Goal: Task Accomplishment & Management: Manage account settings

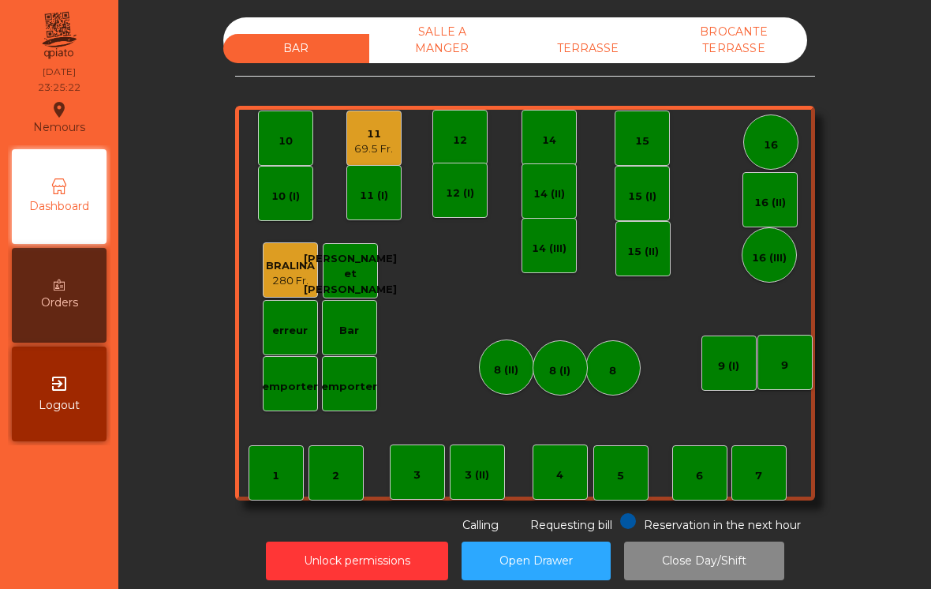
click at [371, 148] on div "69.5 Fr." at bounding box center [373, 149] width 39 height 16
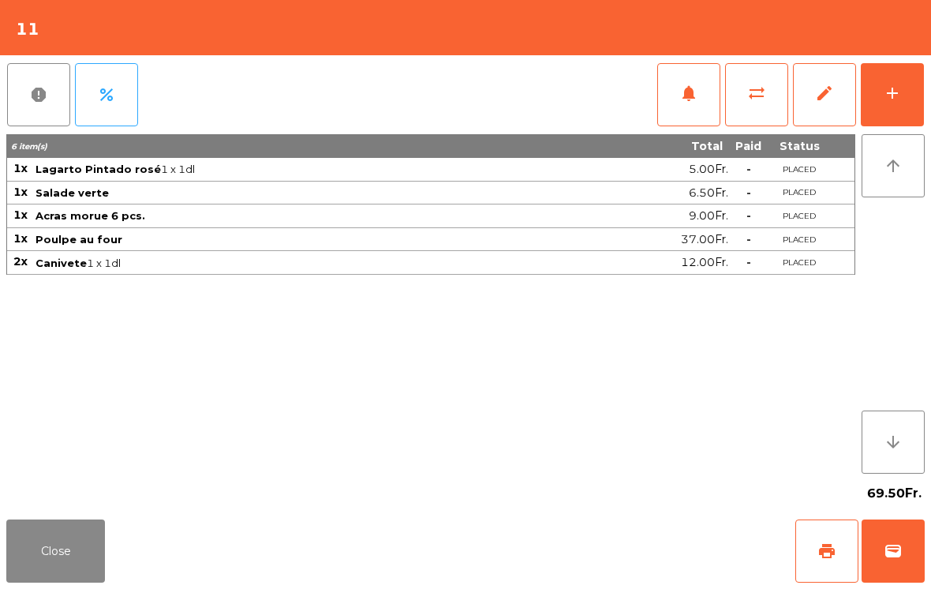
click at [912, 541] on button "wallet" at bounding box center [892, 550] width 63 height 63
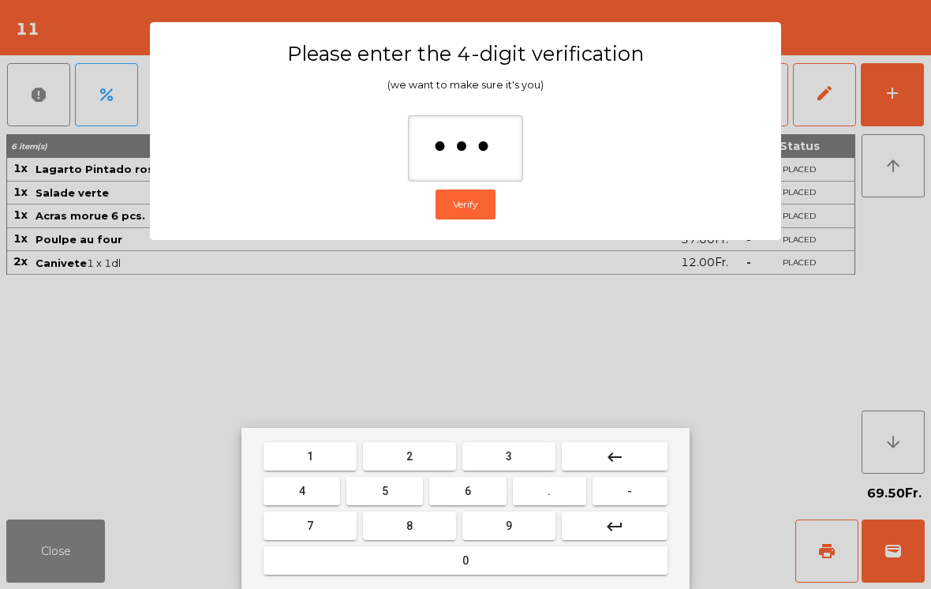
type input "****"
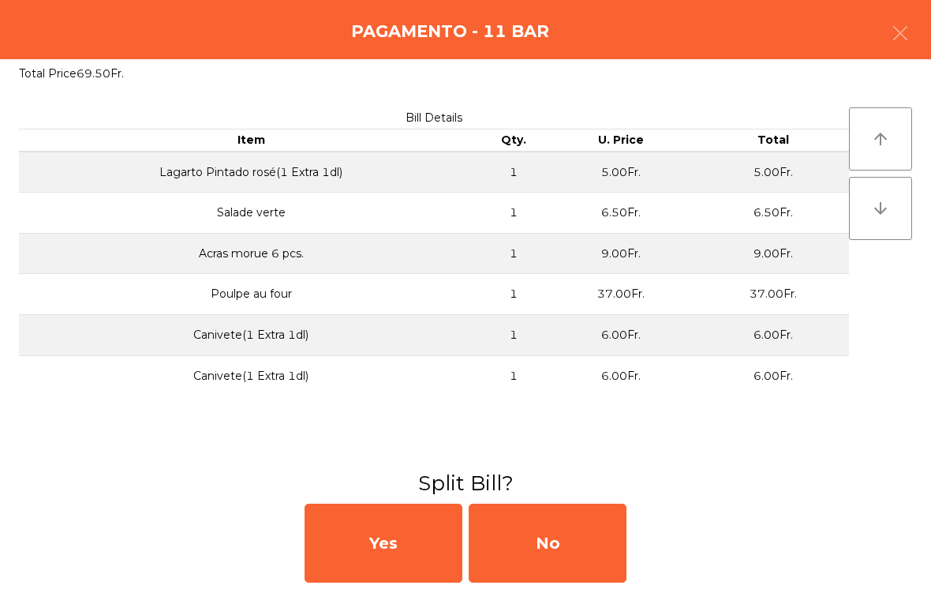
click at [559, 536] on div "No" at bounding box center [548, 542] width 158 height 79
click at [557, 546] on div "MB" at bounding box center [548, 542] width 158 height 79
click at [571, 544] on div "No" at bounding box center [548, 542] width 158 height 79
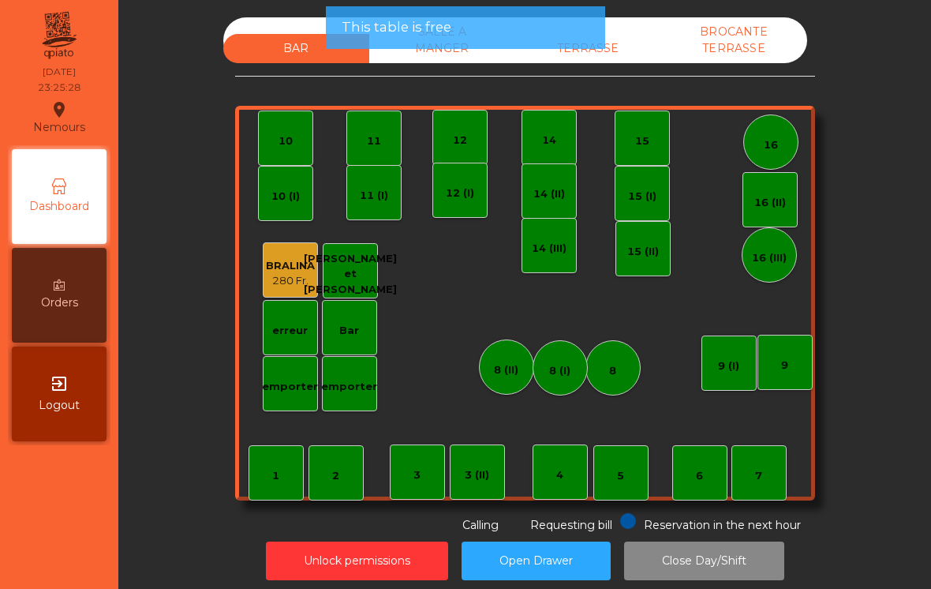
click at [630, 44] on div "TERRASSE" at bounding box center [588, 48] width 146 height 29
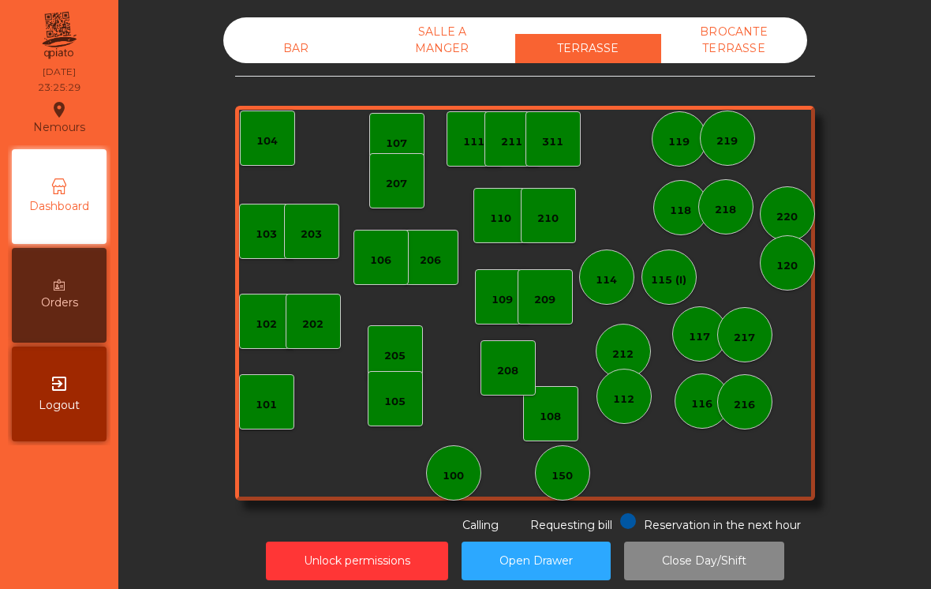
click at [768, 43] on div "BROCANTE TERRASSE" at bounding box center [734, 40] width 146 height 46
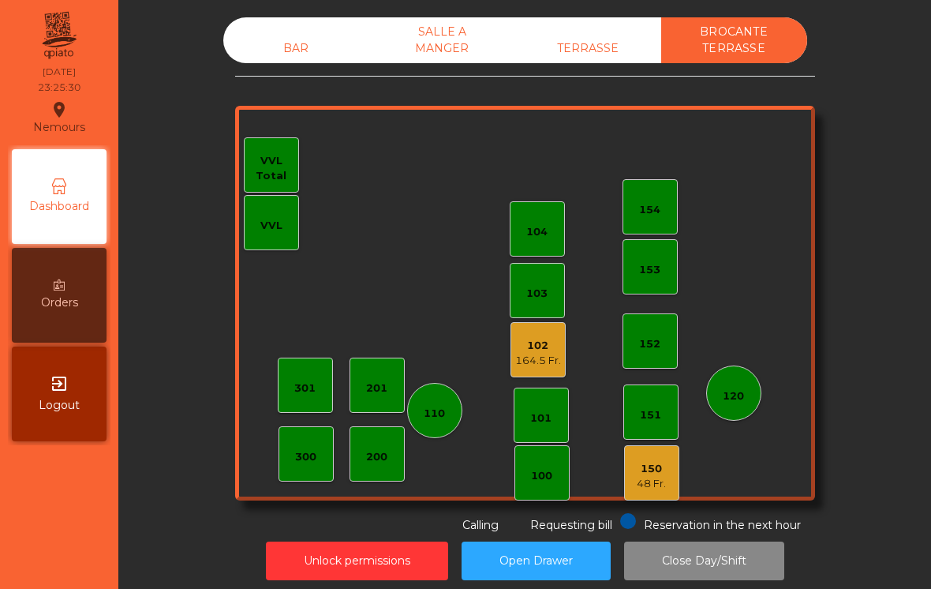
click at [543, 361] on div "164.5 Fr." at bounding box center [538, 361] width 46 height 16
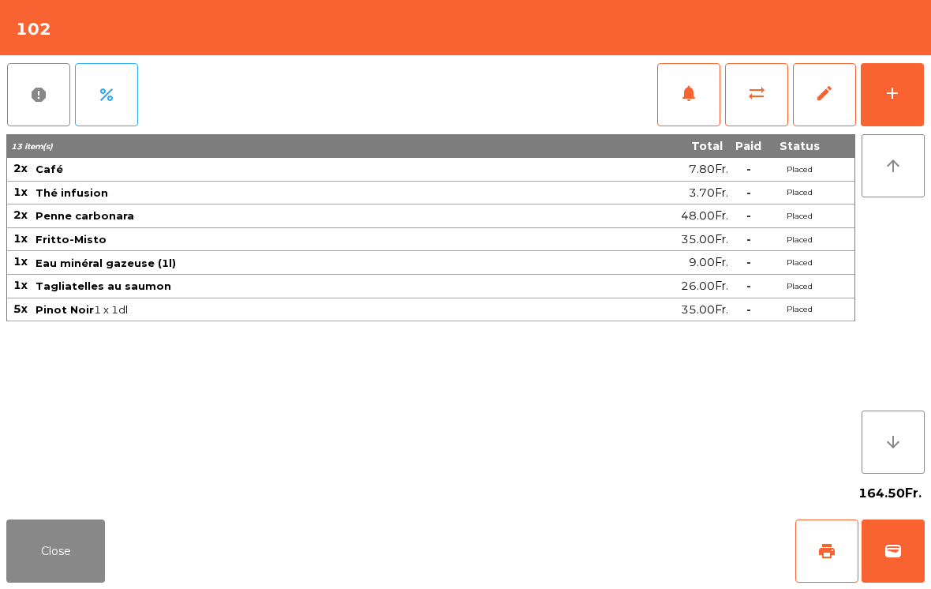
click at [891, 540] on button "wallet" at bounding box center [892, 550] width 63 height 63
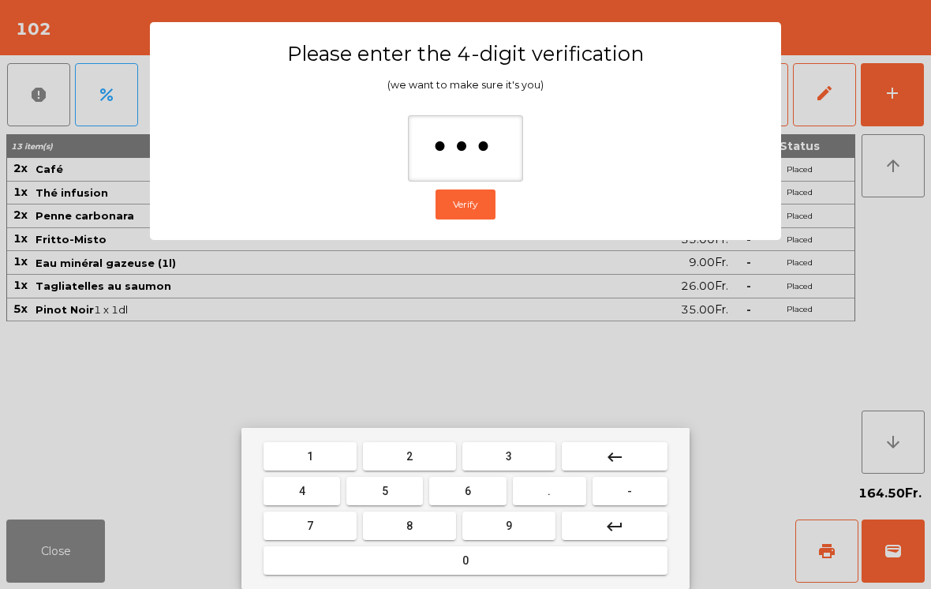
type input "****"
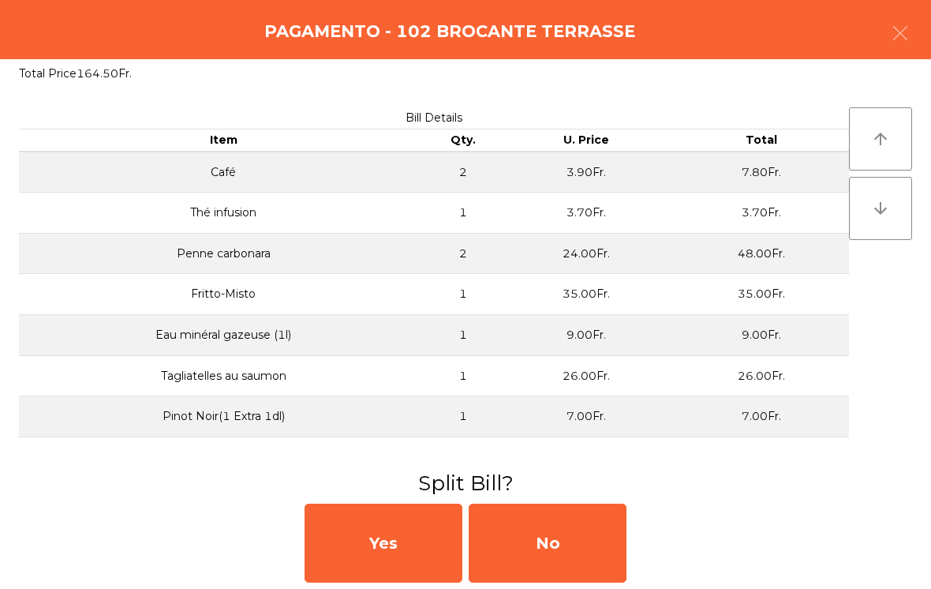
click at [595, 542] on div "No" at bounding box center [548, 542] width 158 height 79
click at [587, 545] on div "MB" at bounding box center [548, 542] width 158 height 79
click at [546, 543] on div "No" at bounding box center [548, 542] width 158 height 79
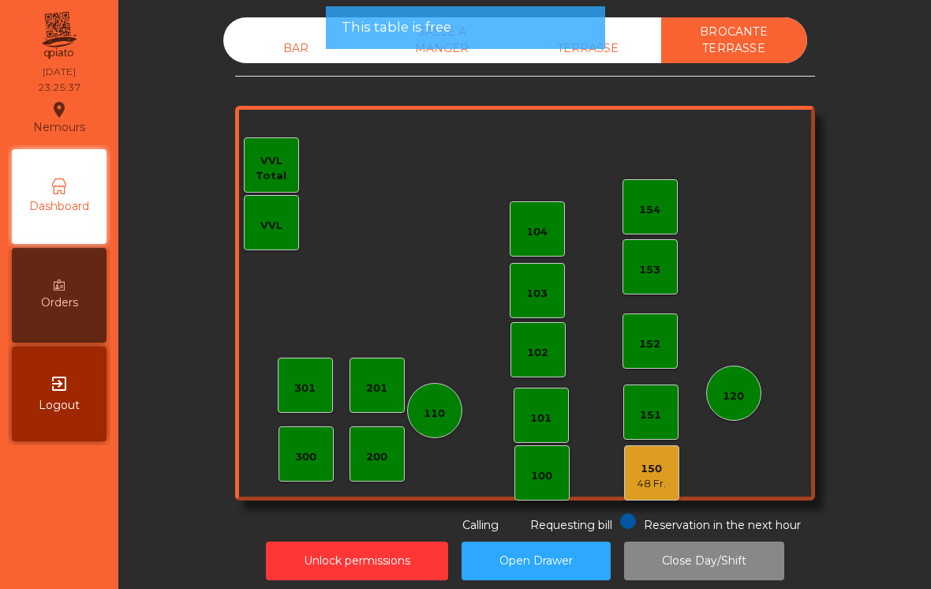
click at [668, 476] on div "150 48 Fr." at bounding box center [651, 472] width 55 height 55
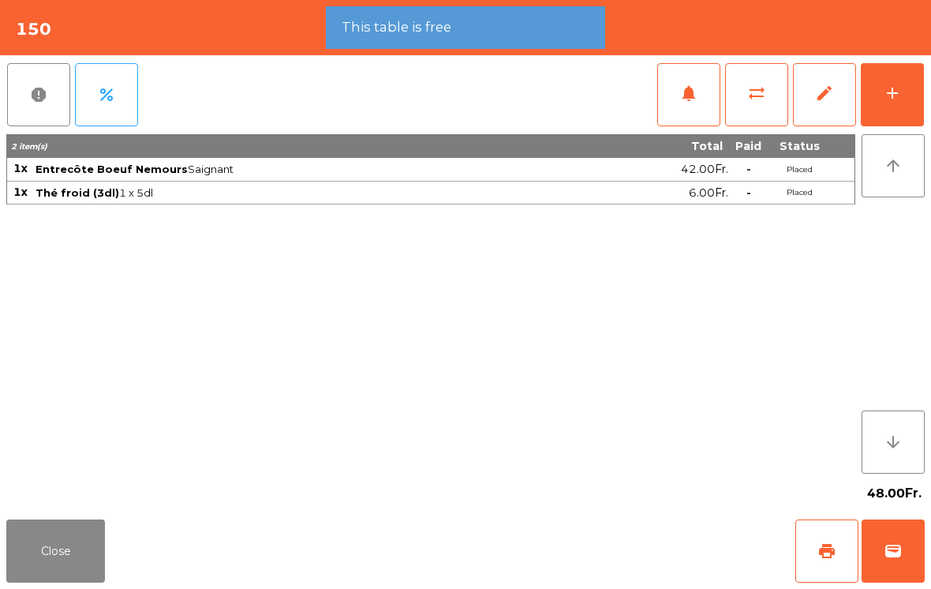
click at [905, 537] on button "wallet" at bounding box center [892, 550] width 63 height 63
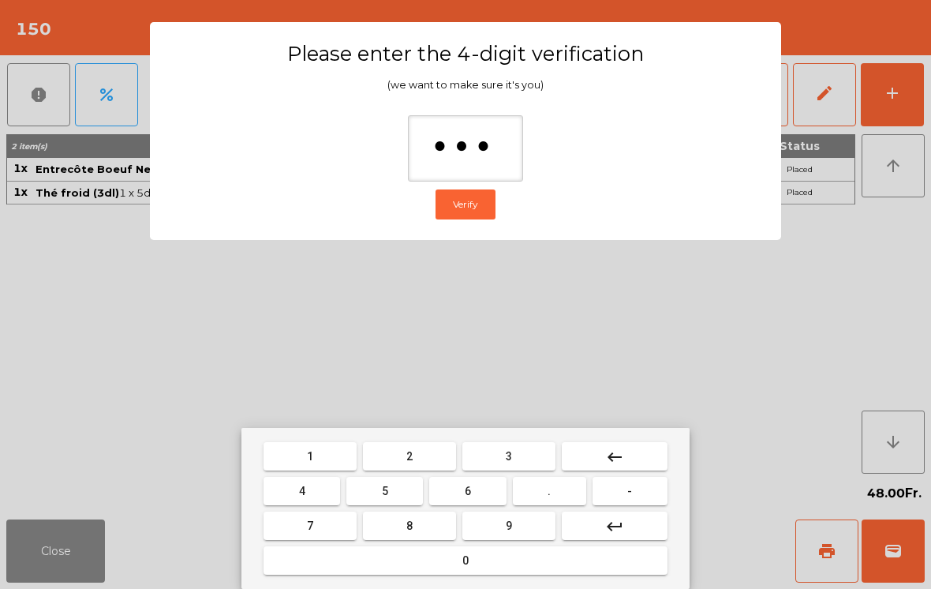
type input "****"
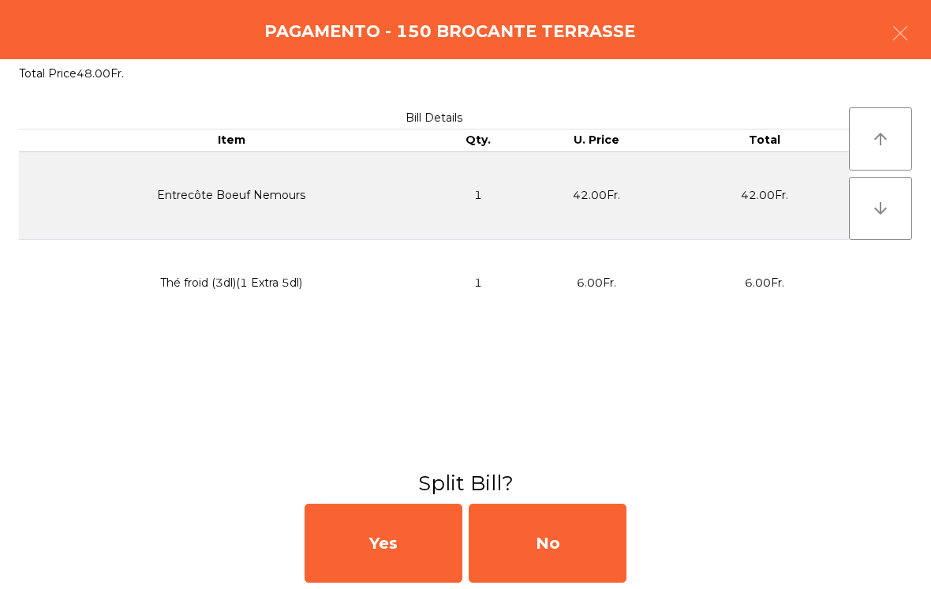
click at [559, 537] on div "No" at bounding box center [548, 542] width 158 height 79
click at [555, 535] on div "No" at bounding box center [548, 542] width 158 height 79
click at [561, 531] on span "Requesting bill" at bounding box center [571, 525] width 82 height 14
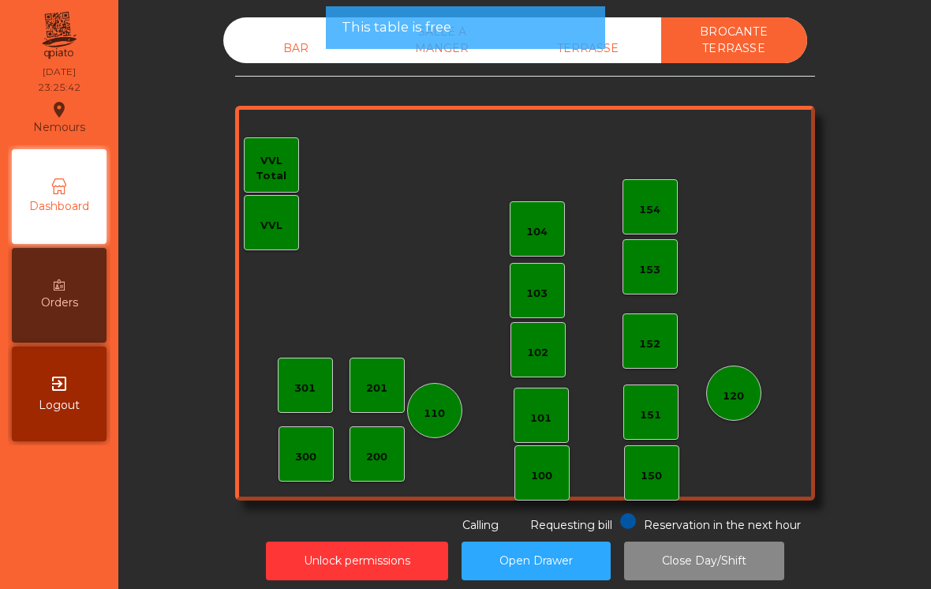
click at [744, 34] on div "BROCANTE TERRASSE" at bounding box center [734, 40] width 146 height 46
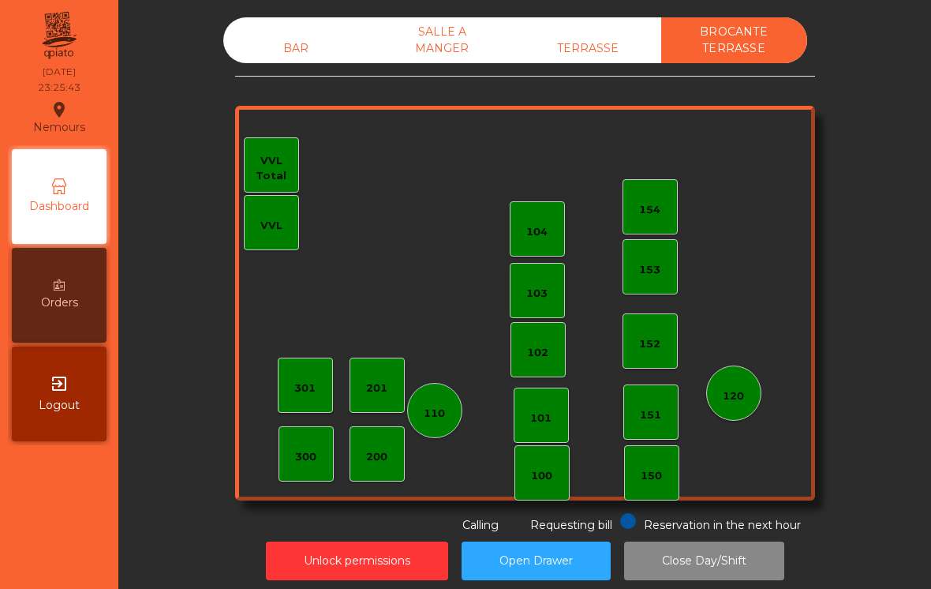
click at [607, 52] on div "TERRASSE" at bounding box center [588, 48] width 146 height 29
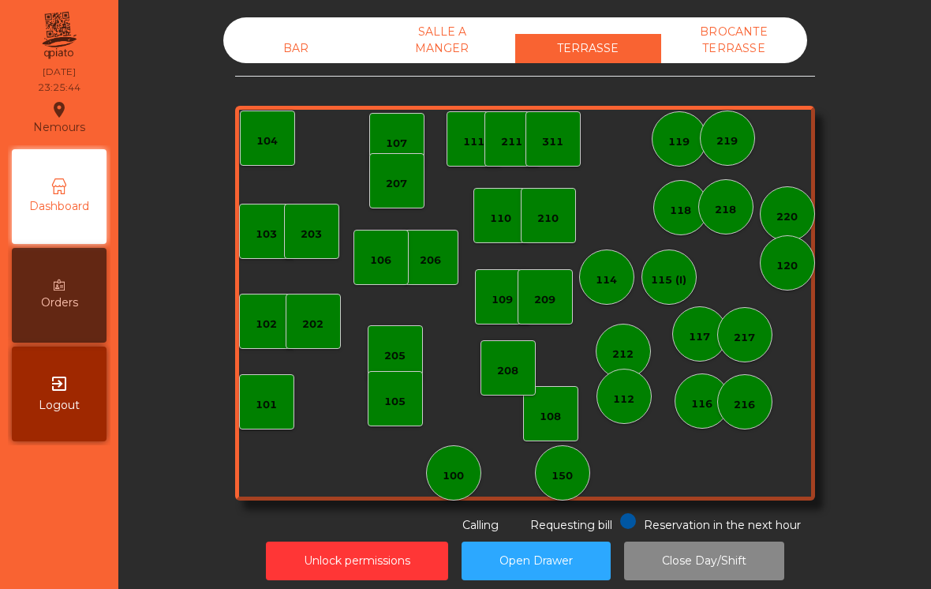
click at [443, 44] on div "SALLE A MANGER" at bounding box center [442, 40] width 146 height 46
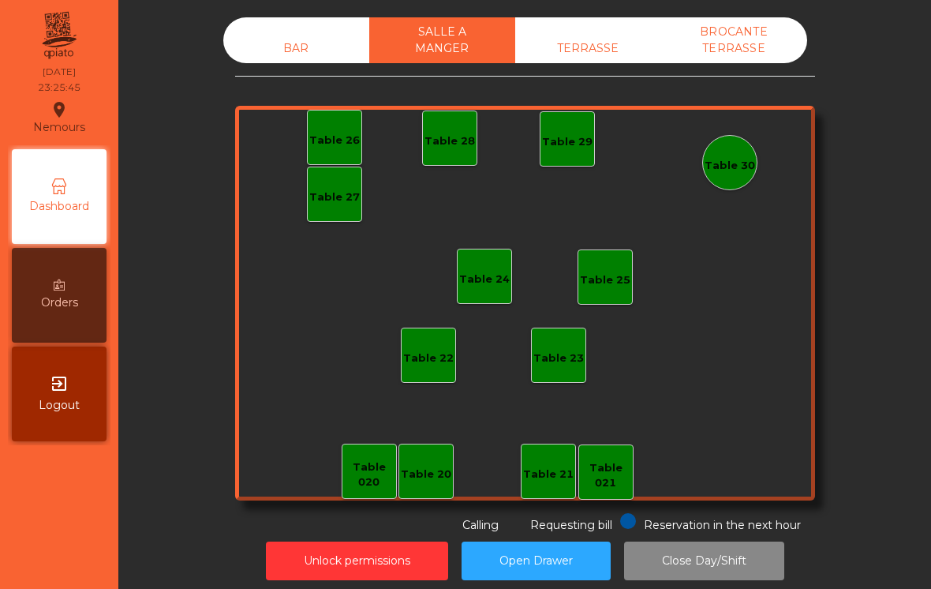
click at [298, 53] on div "BAR" at bounding box center [296, 48] width 146 height 29
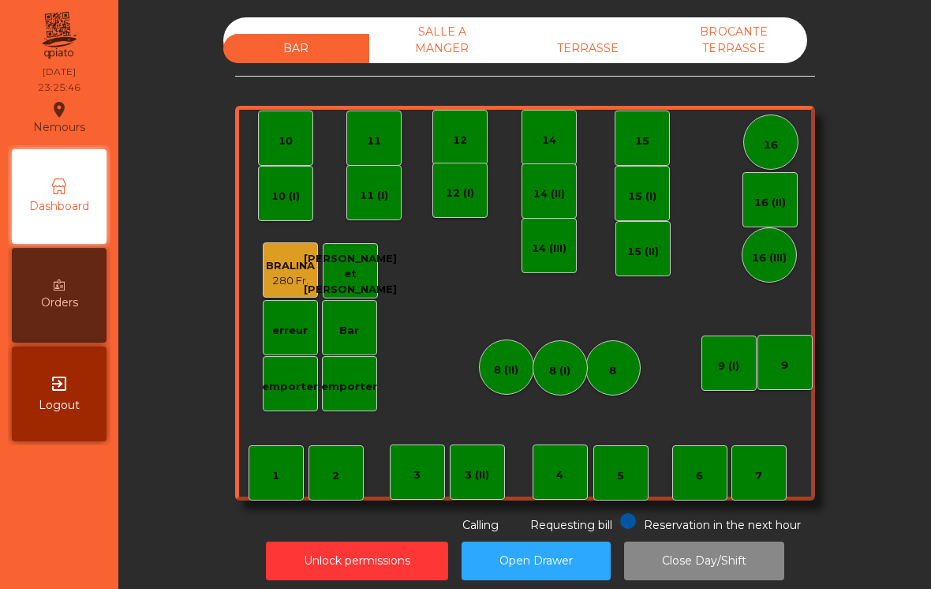
click at [731, 562] on button "Close Day/Shift" at bounding box center [704, 560] width 160 height 39
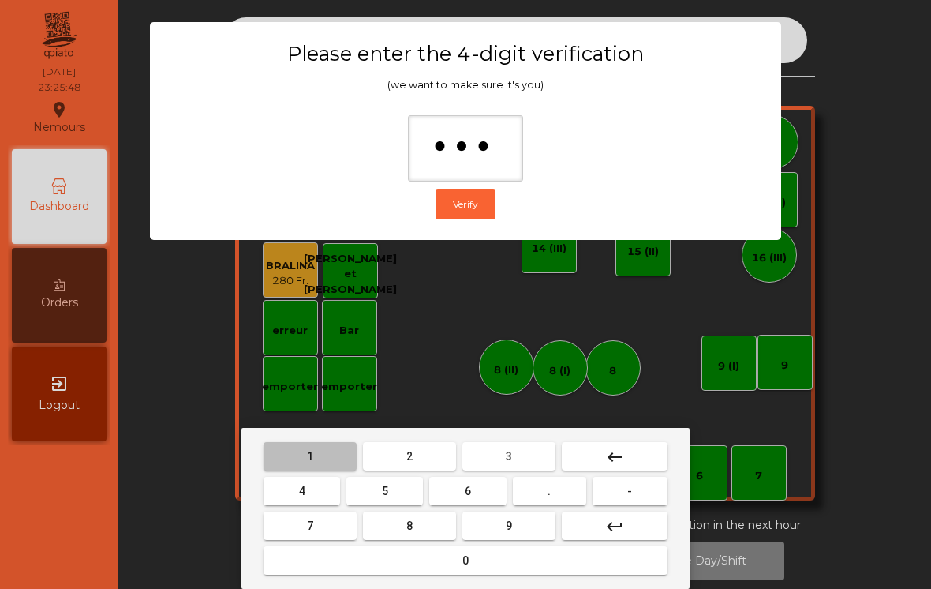
type input "****"
